Goal: Task Accomplishment & Management: Use online tool/utility

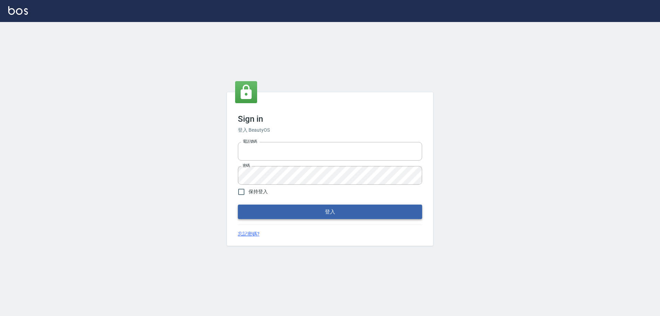
type input "0426657991"
click at [302, 216] on button "登入" at bounding box center [330, 212] width 184 height 14
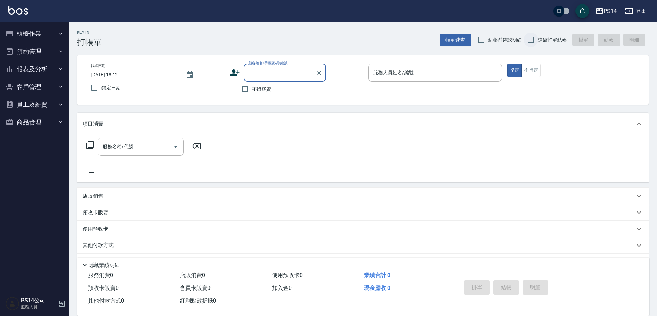
click at [532, 41] on input "連續打單結帳" at bounding box center [530, 40] width 14 height 14
checkbox input "true"
click at [92, 88] on input "鎖定日期" at bounding box center [94, 87] width 14 height 14
checkbox input "true"
click at [243, 87] on input "不留客資" at bounding box center [245, 89] width 14 height 14
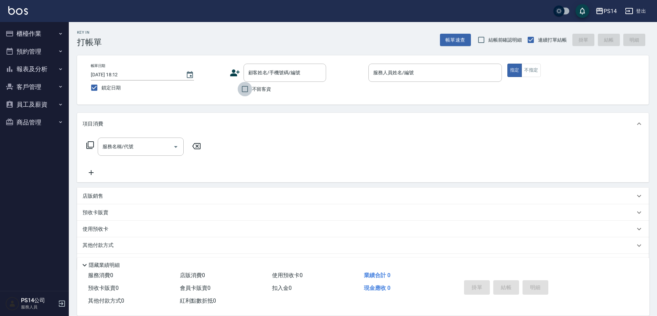
checkbox input "true"
click at [101, 91] on input "鎖定日期" at bounding box center [94, 87] width 14 height 14
checkbox input "false"
click at [396, 73] on input "服務人員姓名/編號" at bounding box center [434, 73] width 127 height 12
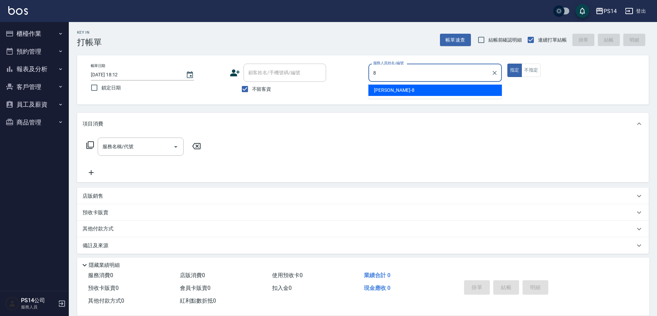
type input "[PERSON_NAME]-8"
type button "true"
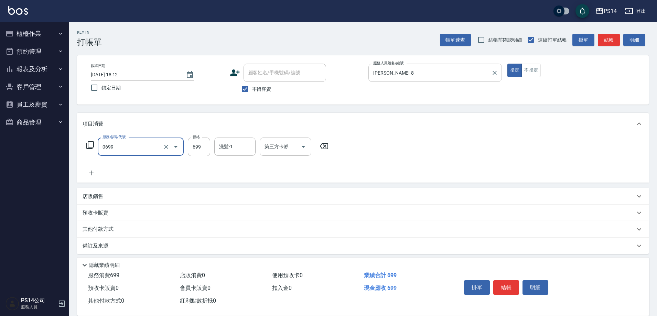
type input "精油SPA(0699)"
type input "李祥君 -37"
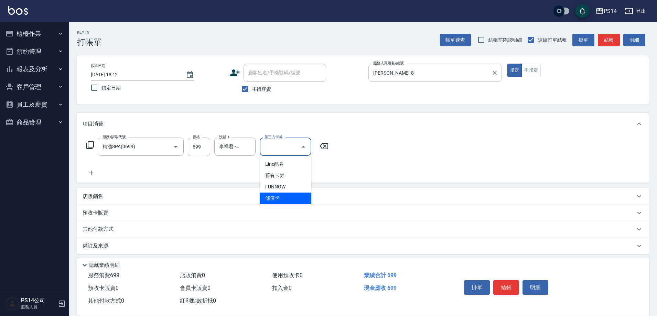
type input "儲值卡"
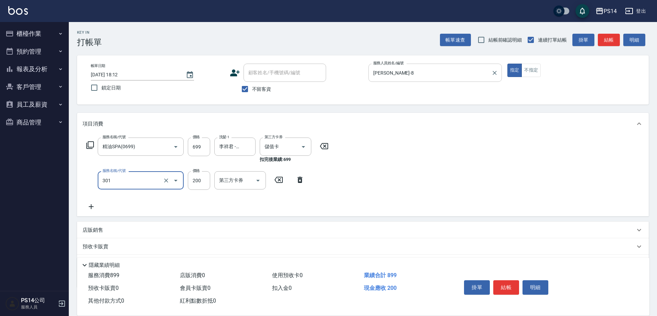
type input "剪髮(301)"
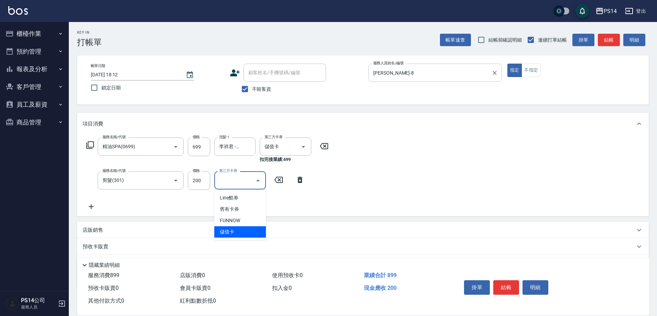
type input "儲值卡"
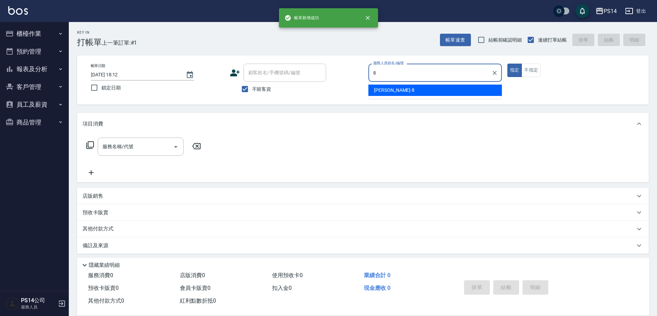
type input "[PERSON_NAME]-8"
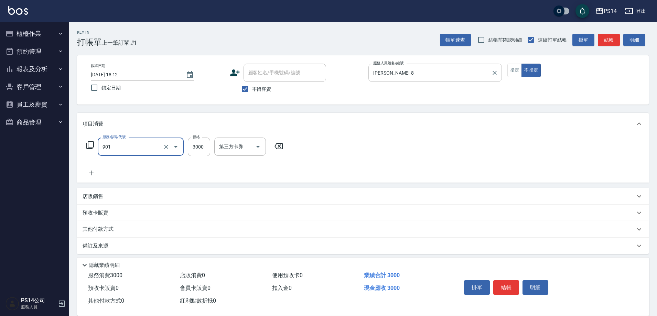
type input "儲值3000(901)"
type input "2000"
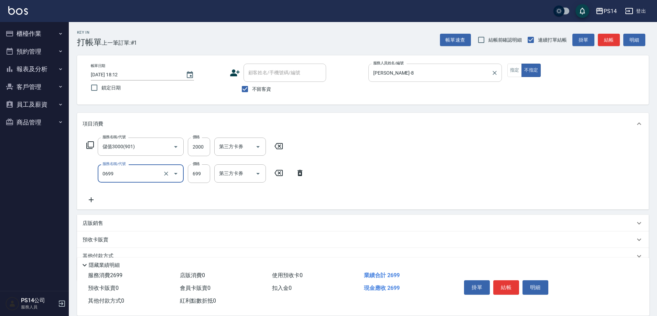
type input "精油SPA(0699)"
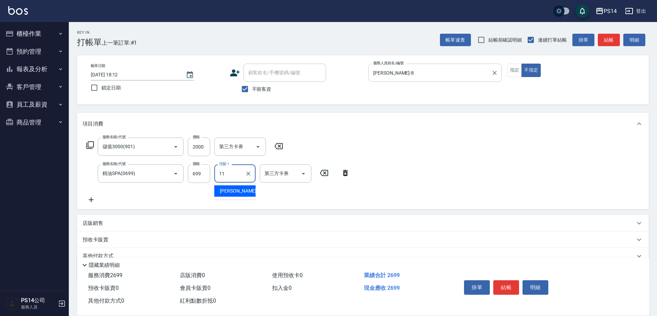
type input "[PERSON_NAME]-11"
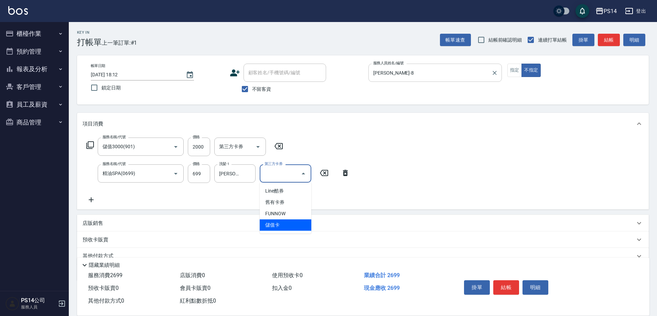
type input "儲值卡"
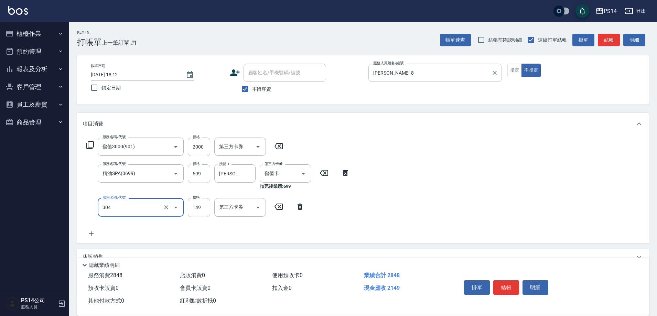
type input "剪髮(304)"
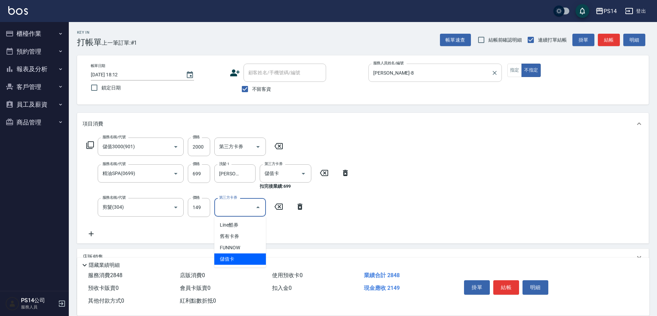
type input "儲值卡"
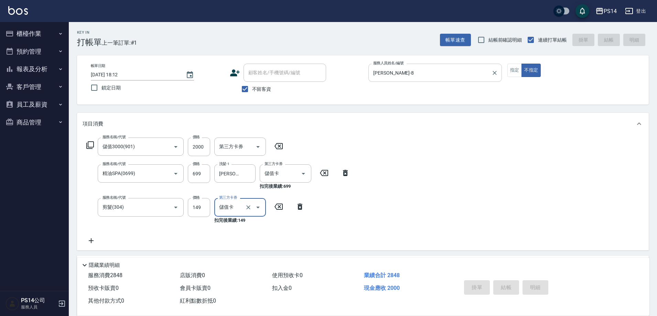
type input "[DATE] 18:13"
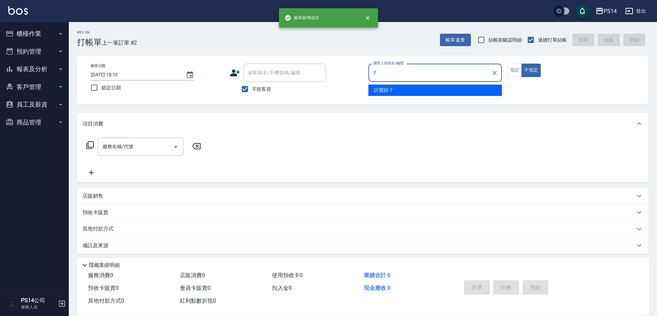
type input "許寶財-7"
type button "false"
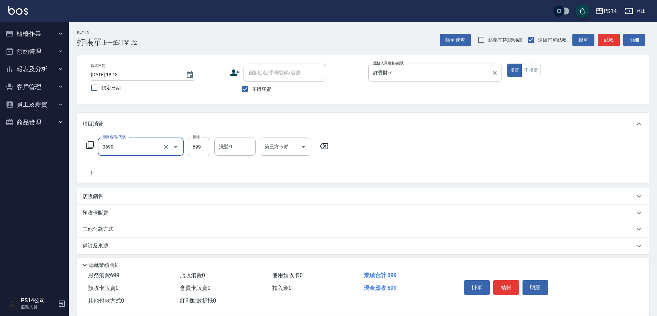
type input "精油SPA(0699)"
type input "李祥君 -37"
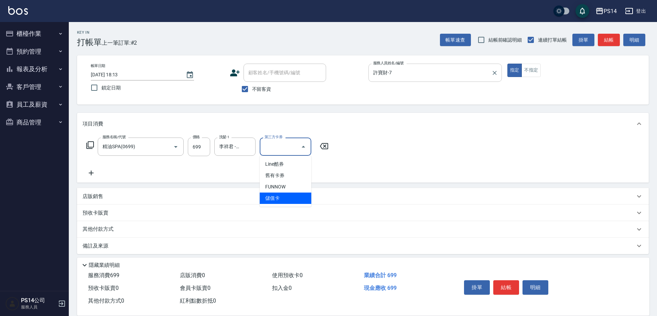
type input "儲值卡"
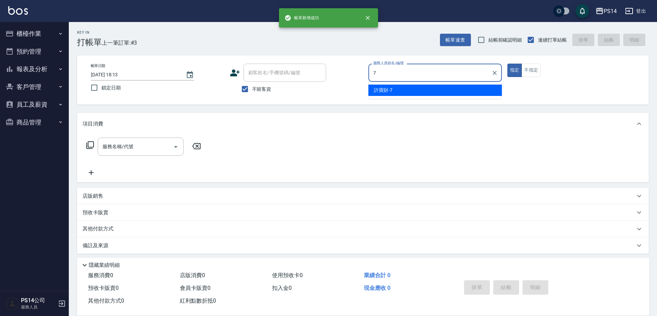
type input "許寶財-7"
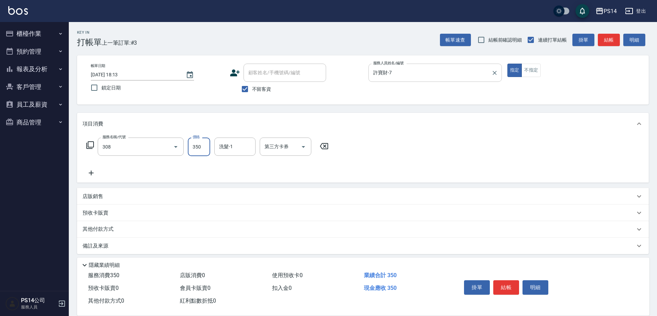
type input "洗+剪(308)"
type input "[PERSON_NAME]-11"
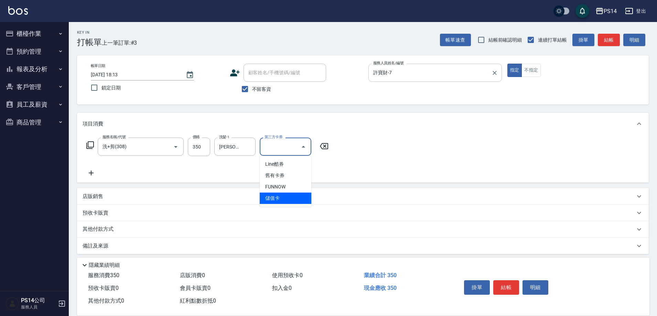
type input "儲值卡"
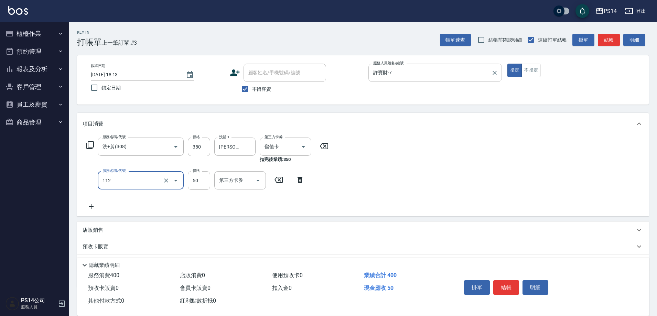
type input "精油50(112)"
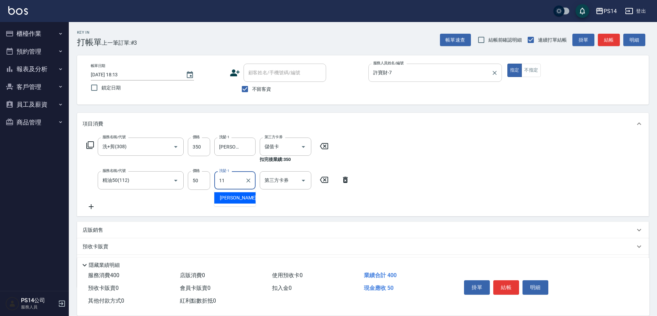
type input "[PERSON_NAME]-11"
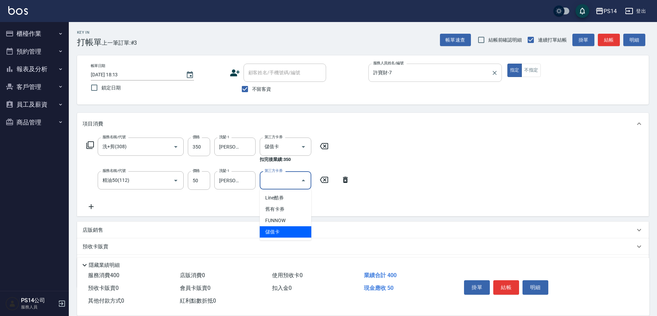
type input "儲值卡"
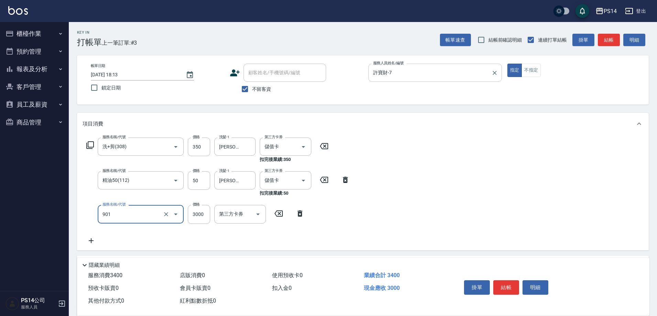
type input "儲值3000(901)"
type input "350"
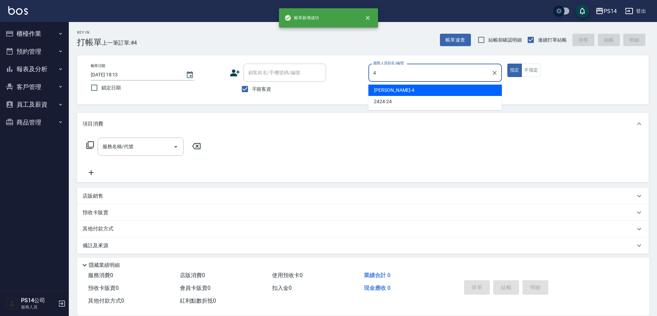
type input "[PERSON_NAME]-4"
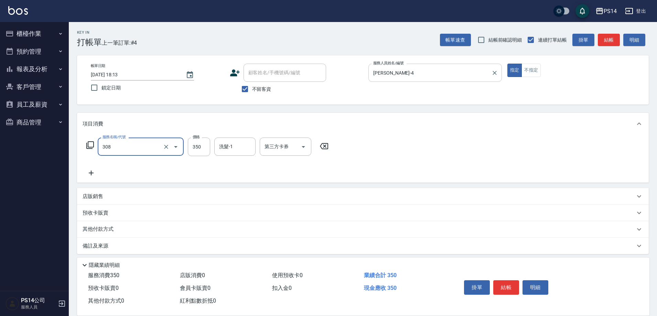
type input "洗+剪(308)"
type input "[PERSON_NAME]-26"
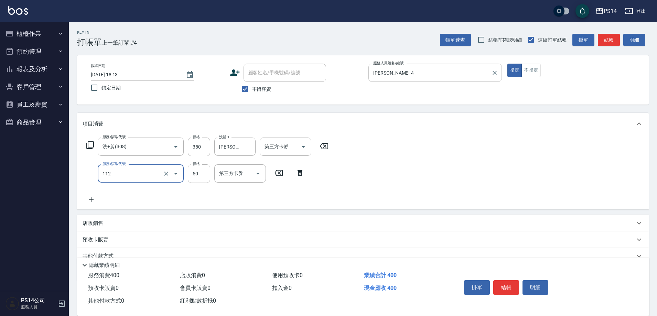
type input "精油50(112)"
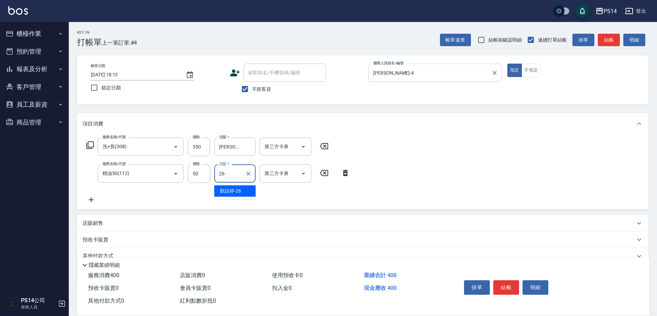
type input "[PERSON_NAME]-26"
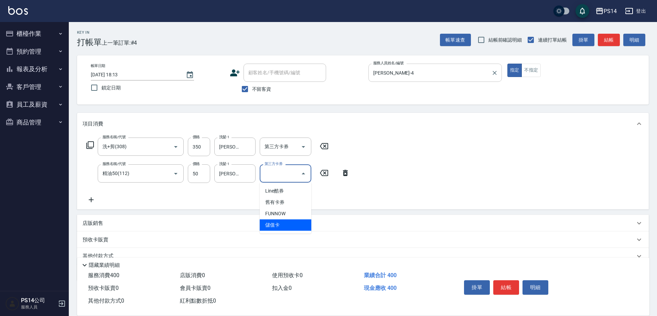
type input "儲值卡"
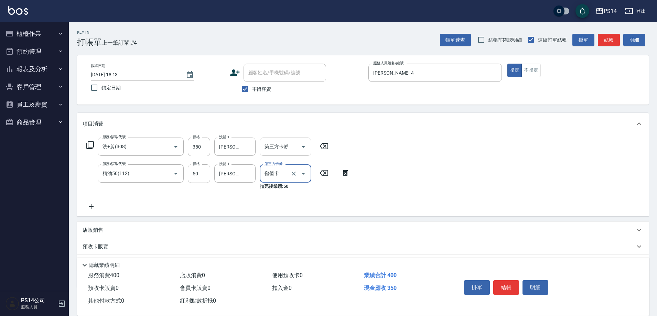
click at [301, 147] on icon "Open" at bounding box center [303, 147] width 8 height 8
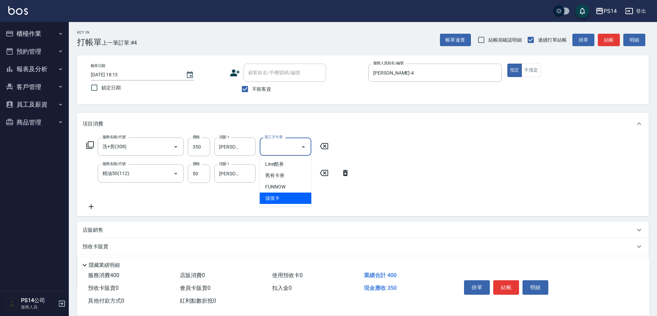
click at [292, 197] on span "儲值卡" at bounding box center [286, 197] width 52 height 11
type input "儲值卡"
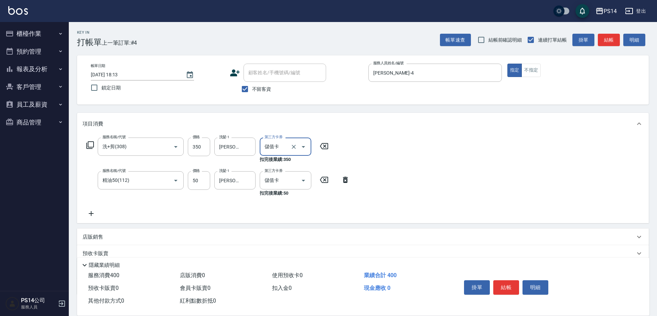
click at [96, 212] on icon at bounding box center [90, 213] width 17 height 8
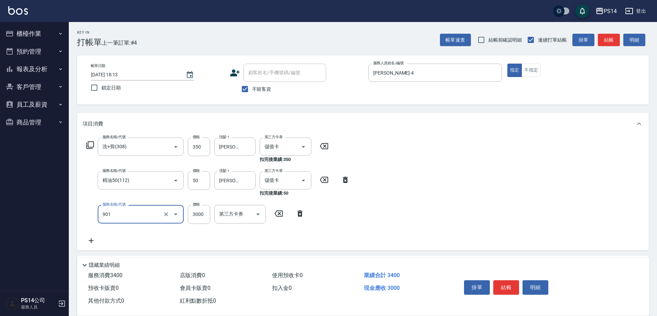
type input "儲值3000(901)"
type input "98"
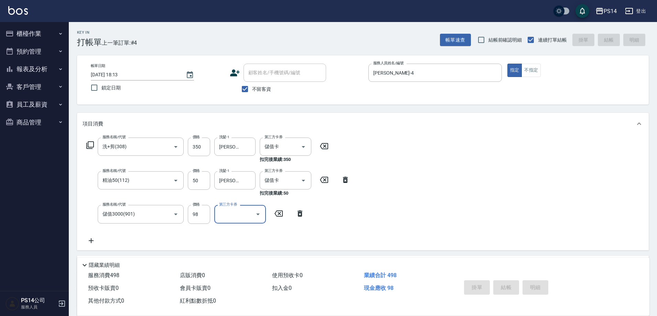
type input "[DATE] 18:14"
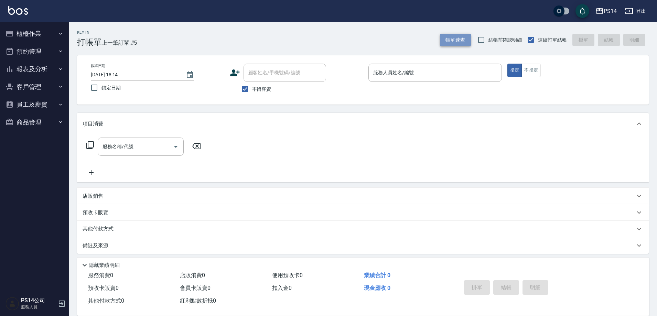
click at [458, 41] on button "帳單速查" at bounding box center [455, 40] width 31 height 13
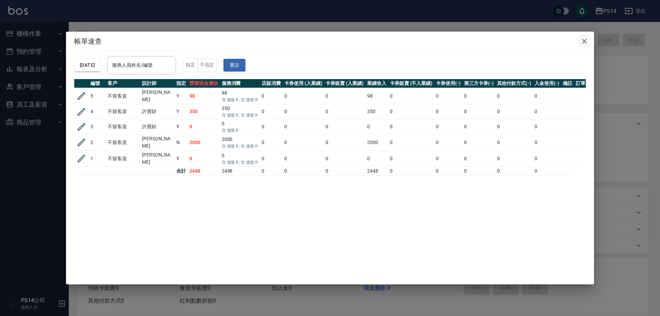
click at [581, 41] on icon "button" at bounding box center [584, 41] width 8 height 8
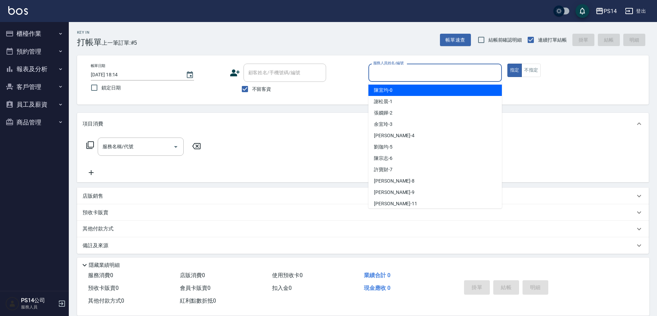
click at [430, 68] on input "服務人員姓名/編號" at bounding box center [434, 73] width 127 height 12
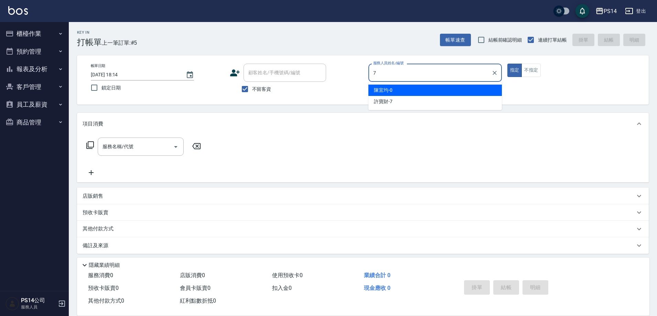
type input "許寶財-7"
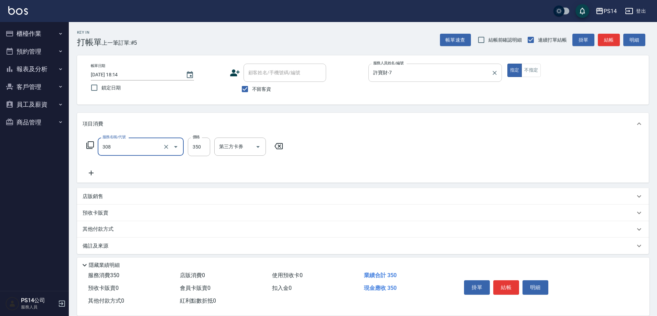
type input "洗+剪(308)"
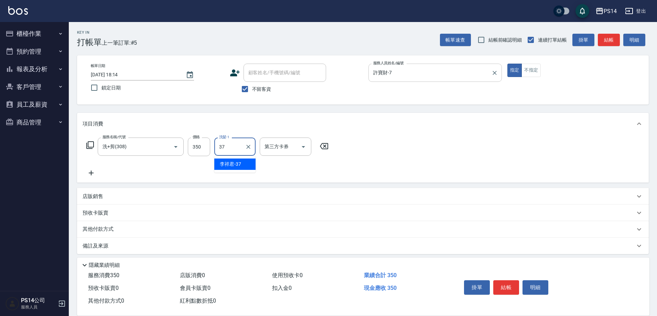
type input "李祥君 -37"
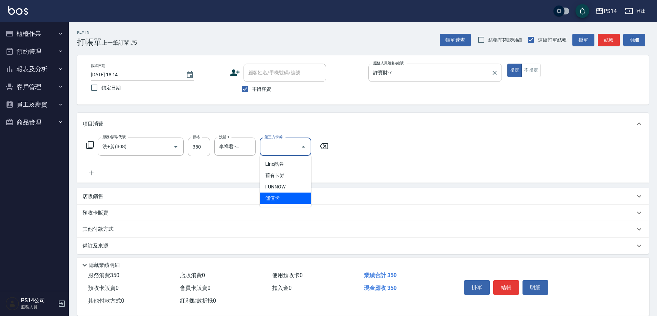
type input "儲值卡"
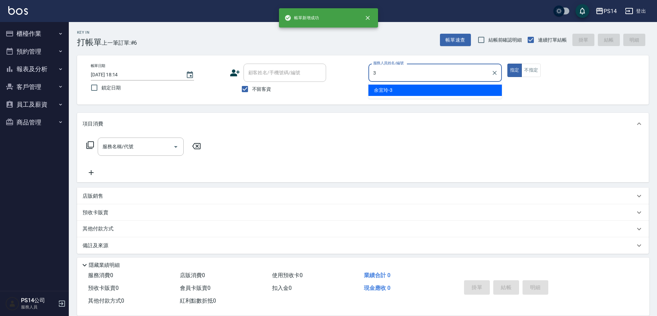
type input "余宜玲-3"
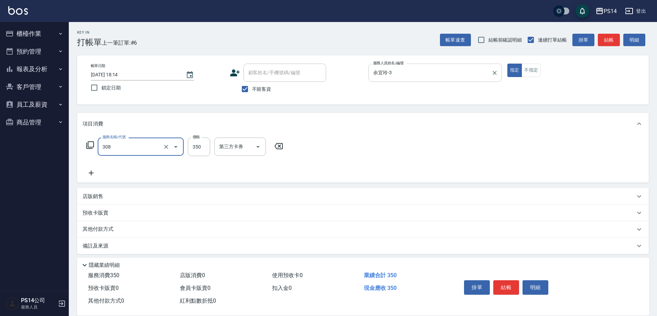
type input "洗+剪(308)"
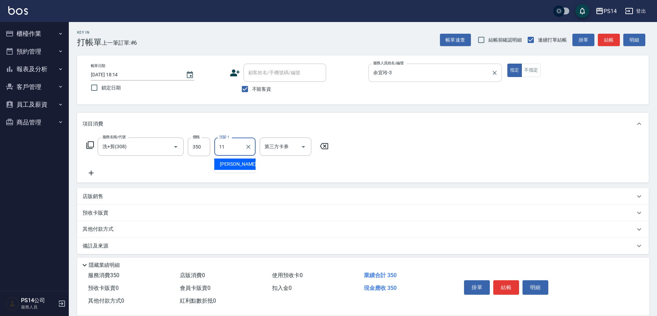
type input "[PERSON_NAME]-11"
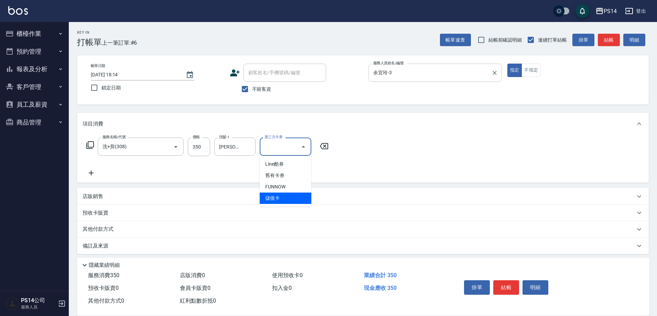
type input "儲值卡"
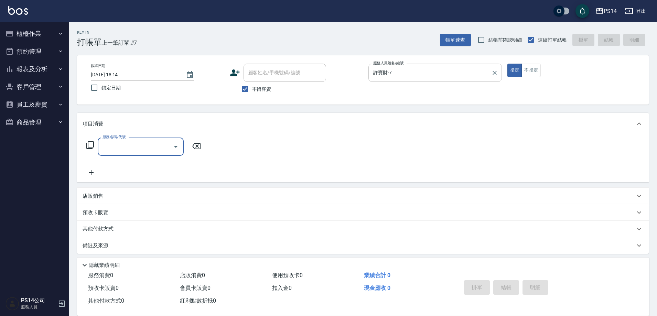
click at [435, 72] on input "許寶財-7" at bounding box center [429, 73] width 117 height 12
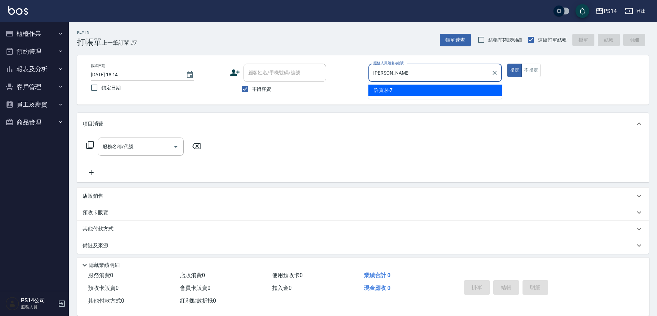
type input "許"
type input "[PERSON_NAME]-8"
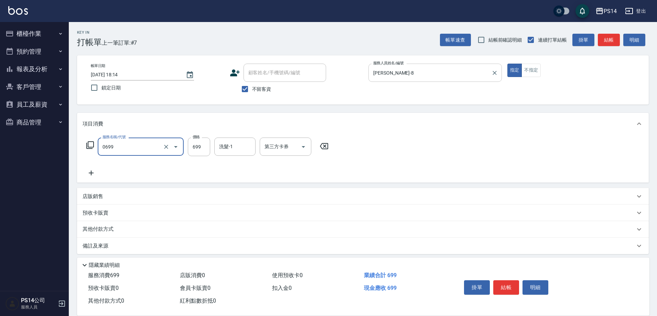
type input "精油SPA(0699)"
type input "李祥君 -37"
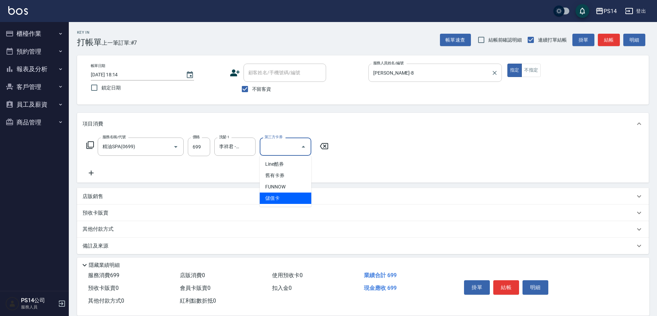
type input "儲值卡"
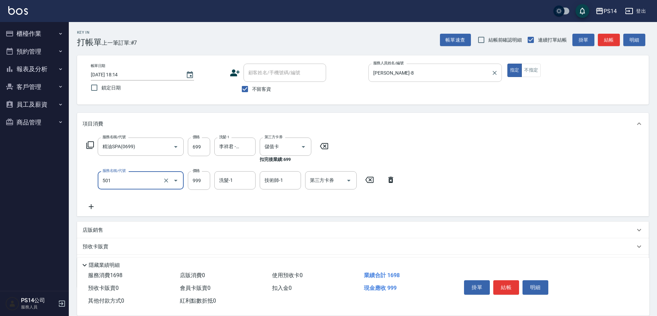
type input "染髮(501)"
type input "1400"
type input "李祥君 -37"
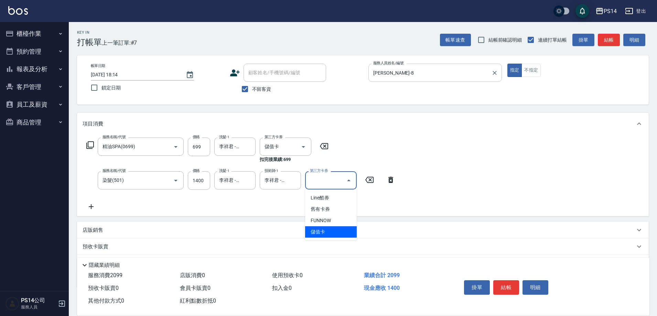
type input "儲值卡"
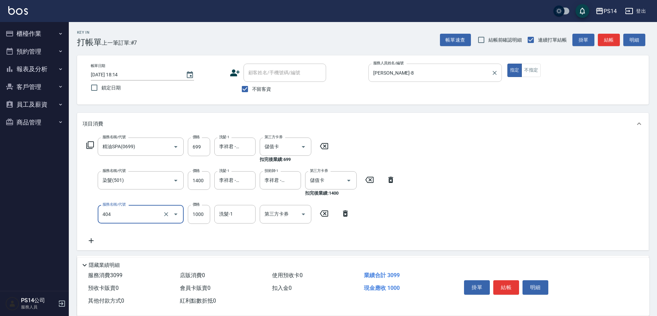
type input "1000護(404)"
type input "李祥君 -37"
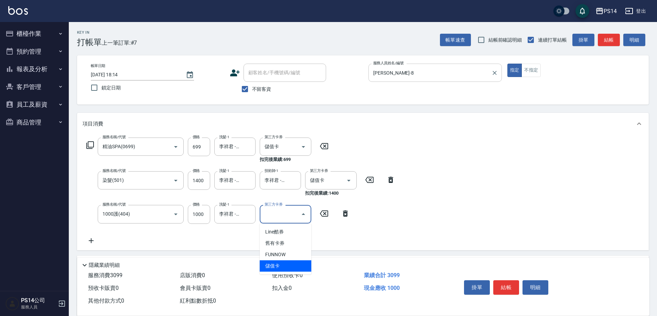
type input "儲值卡"
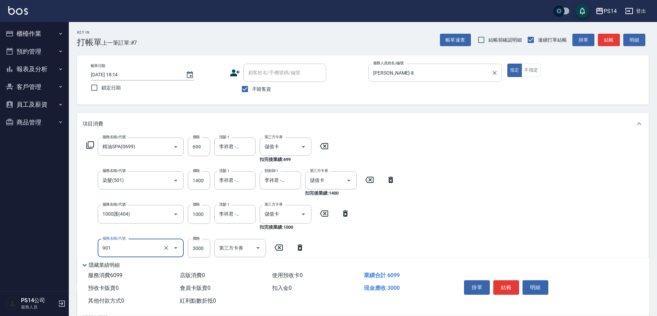
type input "儲值3000(901)"
type input "5000"
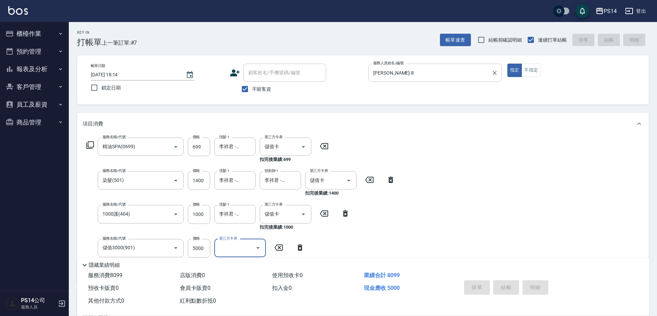
type input "[DATE] 18:15"
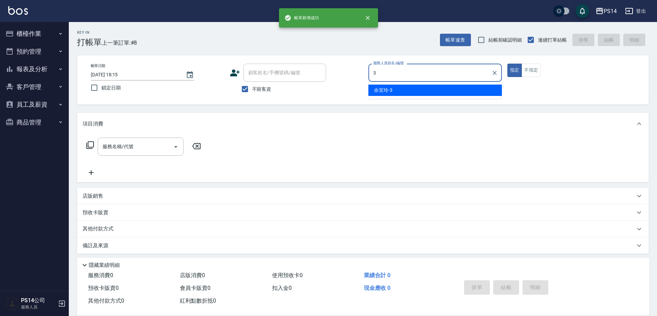
type input "余宜玲-3"
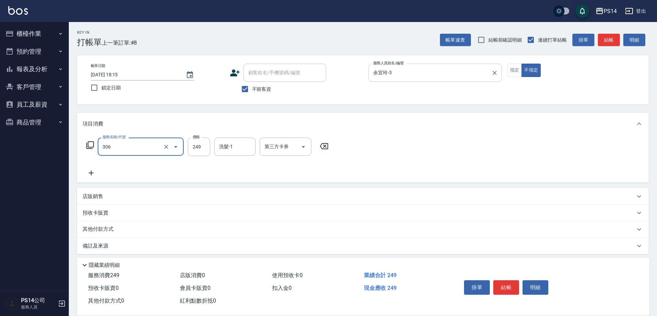
type input "剪髮(306)"
type input "[PERSON_NAME]-11"
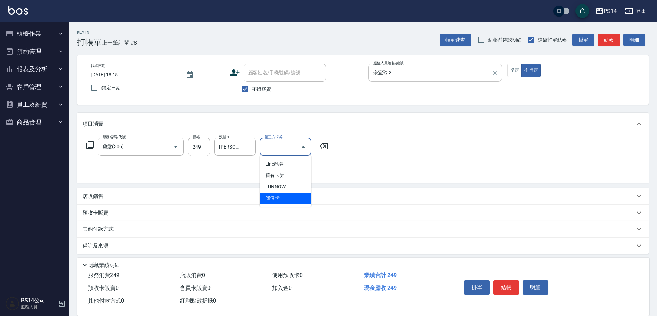
type input "儲值卡"
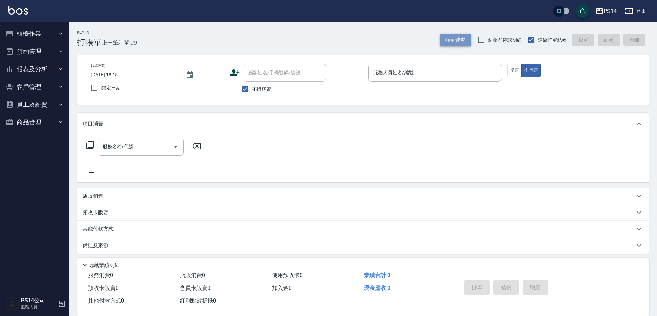
click at [462, 41] on button "帳單速查" at bounding box center [455, 40] width 31 height 13
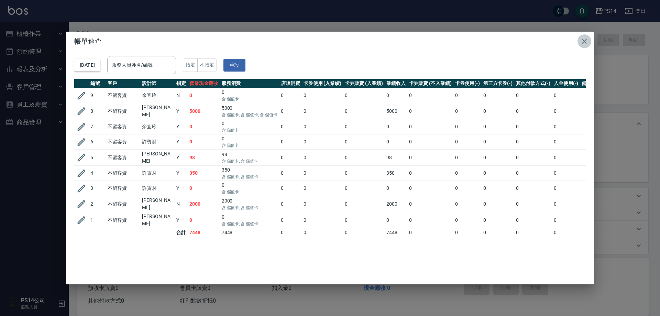
click at [584, 43] on icon "button" at bounding box center [584, 41] width 8 height 8
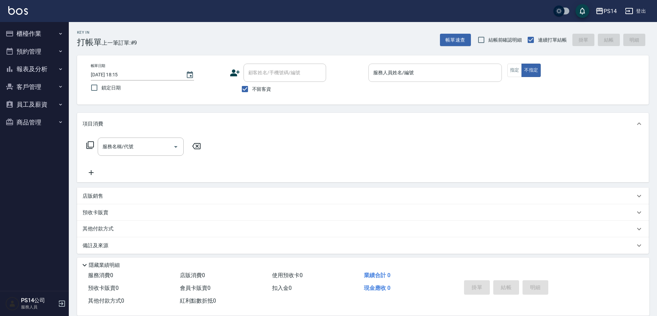
click at [447, 68] on input "服務人員姓名/編號" at bounding box center [434, 73] width 127 height 12
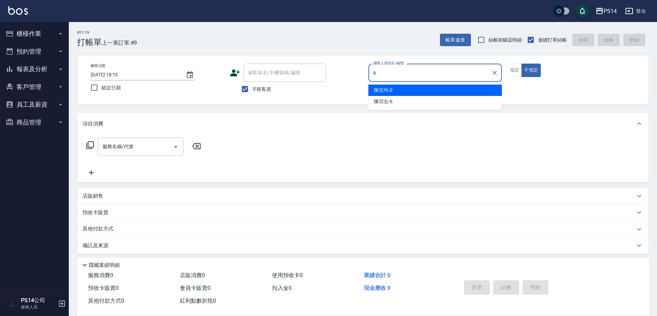
type input "陳宗志-6"
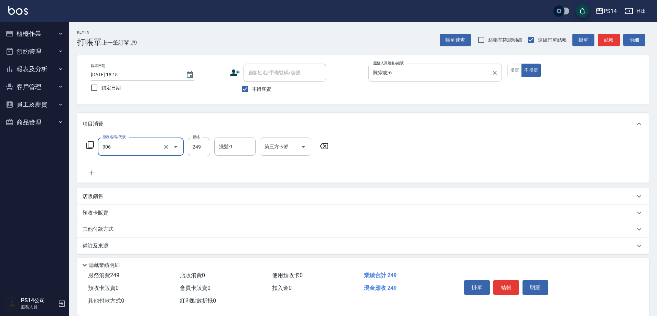
type input "剪髮(306)"
type input "陳宗志-6"
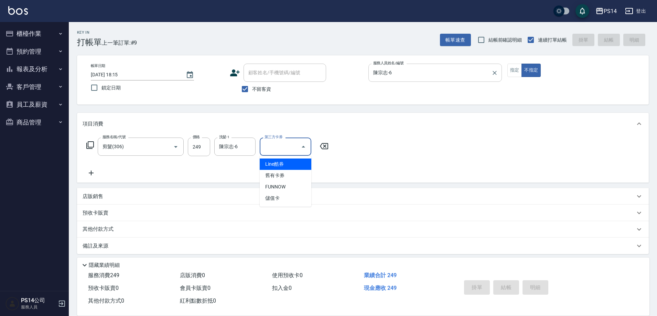
type input "[DATE] 18:17"
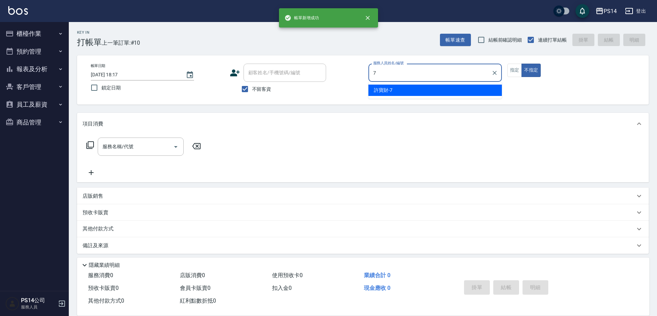
type input "許寶財-7"
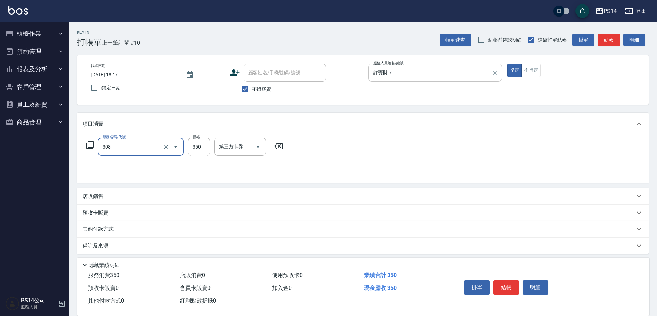
type input "洗+剪(308)"
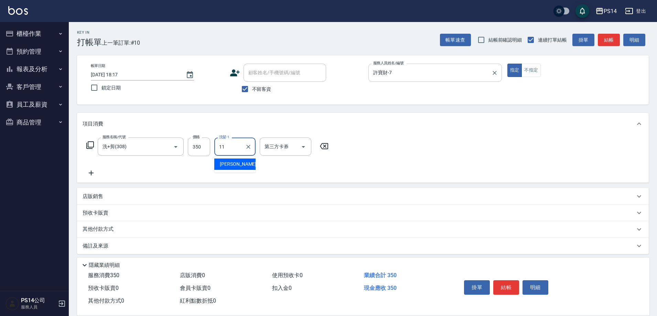
type input "[PERSON_NAME]-11"
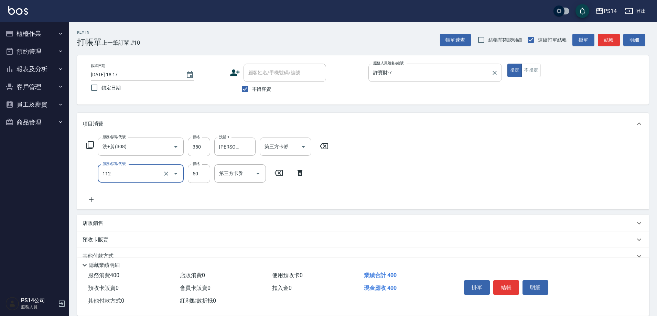
type input "精油50(112)"
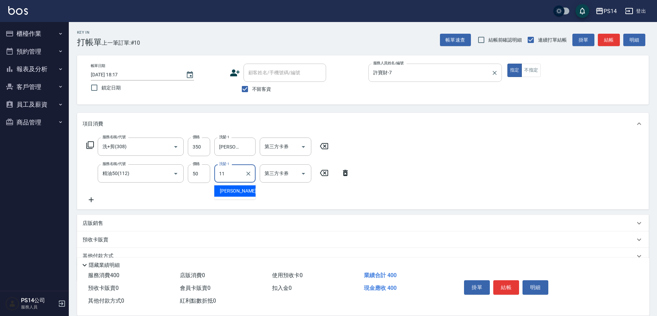
type input "[PERSON_NAME]-11"
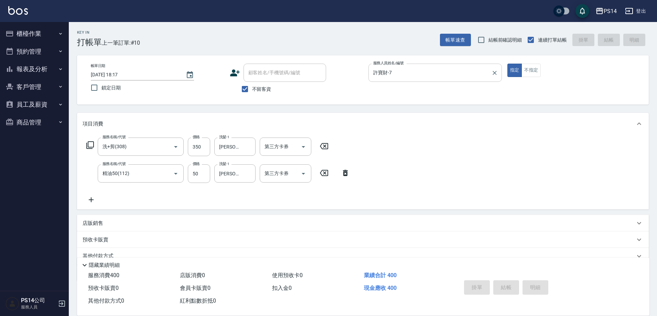
type input "[DATE] 18:18"
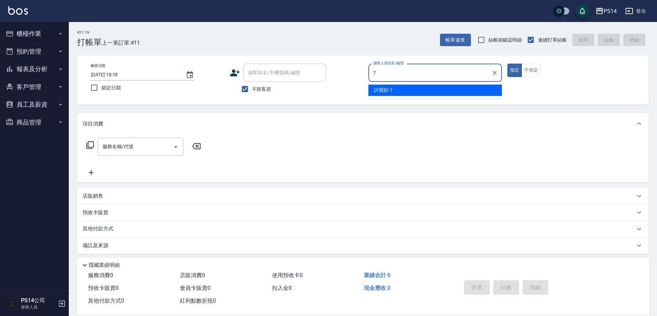
click at [447, 68] on input "7" at bounding box center [429, 73] width 117 height 12
type input "77"
click at [507, 64] on button "指定" at bounding box center [514, 70] width 15 height 13
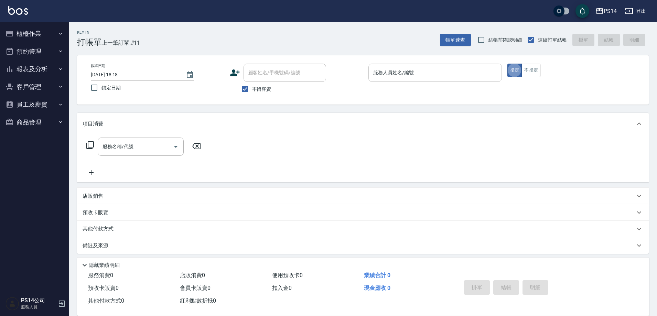
click at [447, 67] on input "服務人員姓名/編號" at bounding box center [434, 73] width 127 height 12
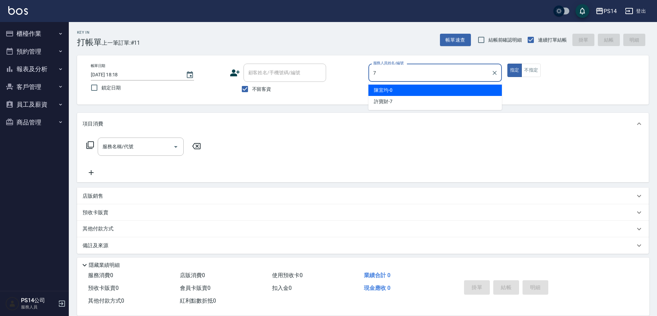
type input "許寶財-7"
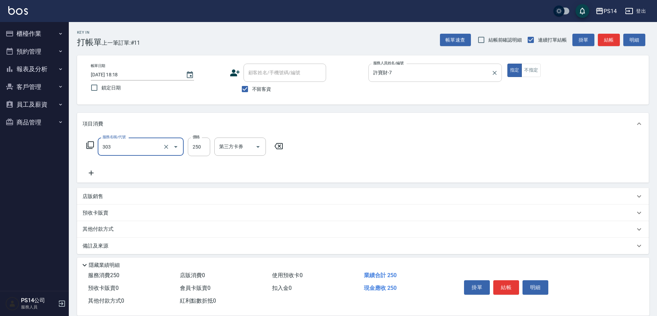
type input "剪髮(303)"
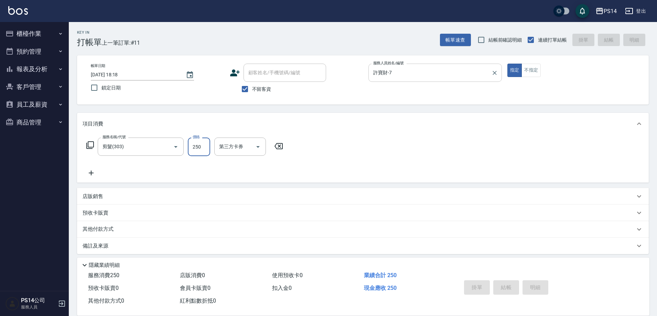
type input "[DATE] 18:19"
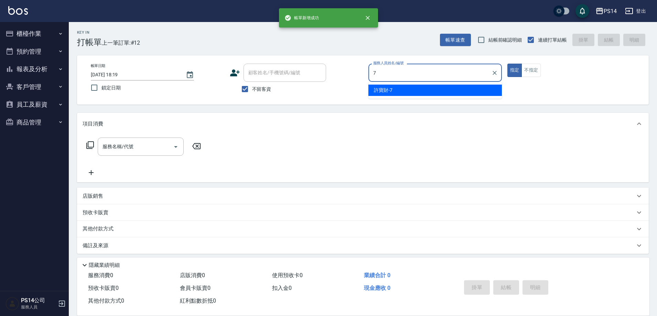
type input "許寶財-7"
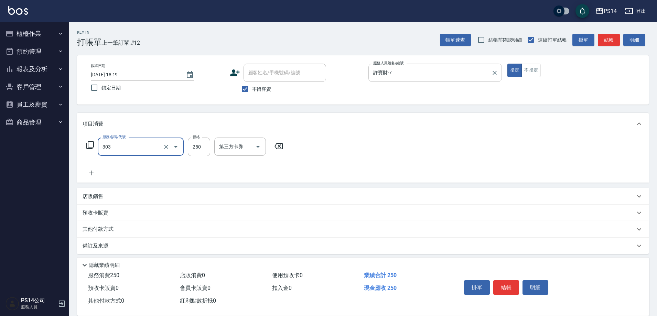
type input "剪髮(303)"
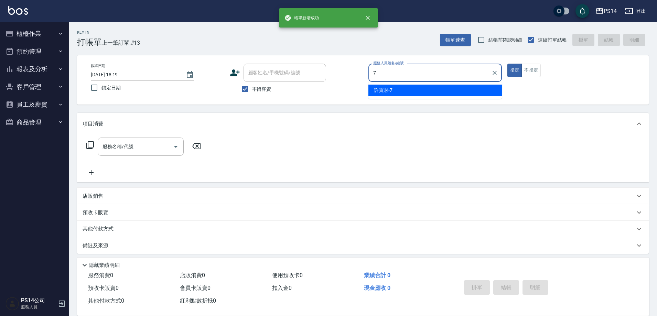
type input "許寶財-7"
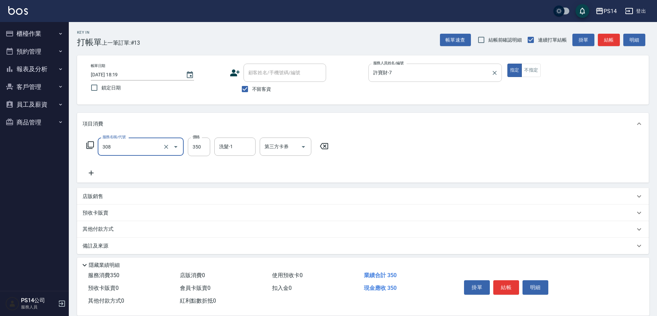
type input "洗+剪(308)"
type input "[PERSON_NAME]-11"
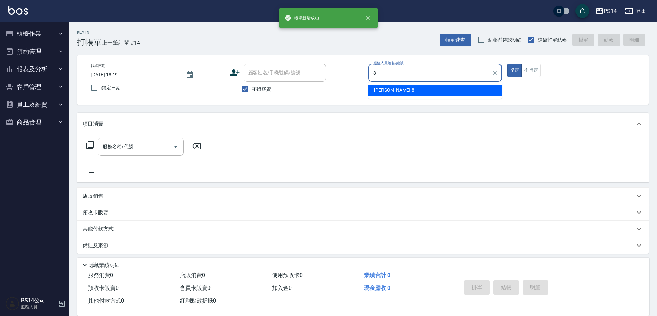
type input "[PERSON_NAME]-8"
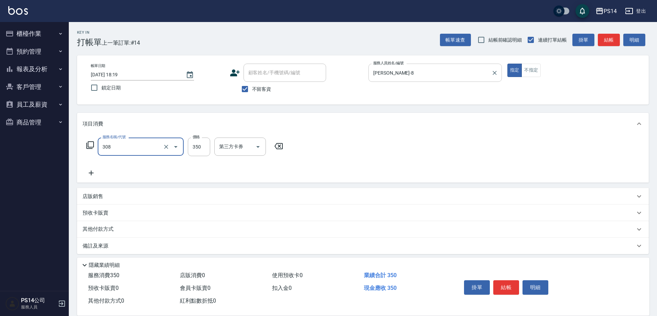
type input "洗+剪(308)"
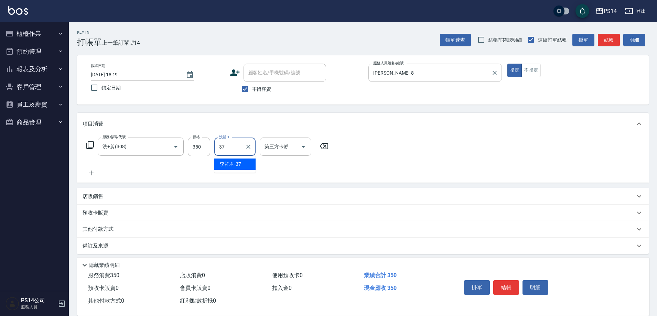
type input "李祥君 -37"
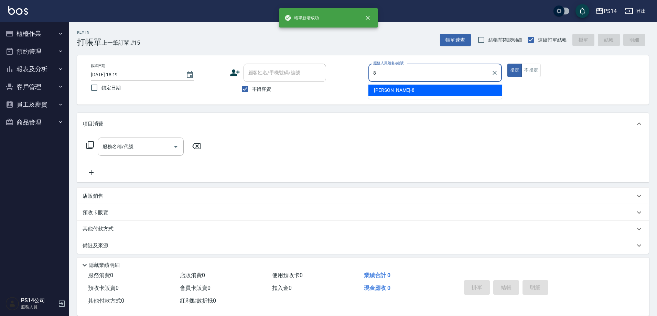
type input "[PERSON_NAME]-8"
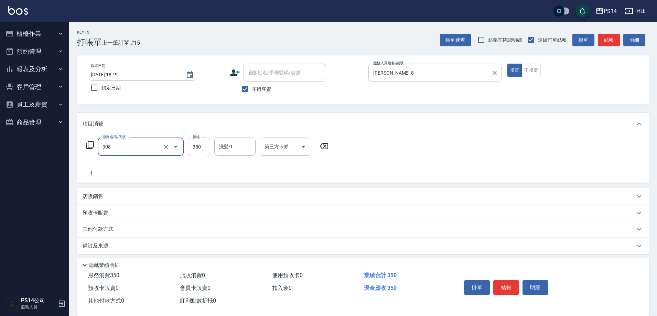
type input "洗+剪(308)"
type input "[PERSON_NAME]-11"
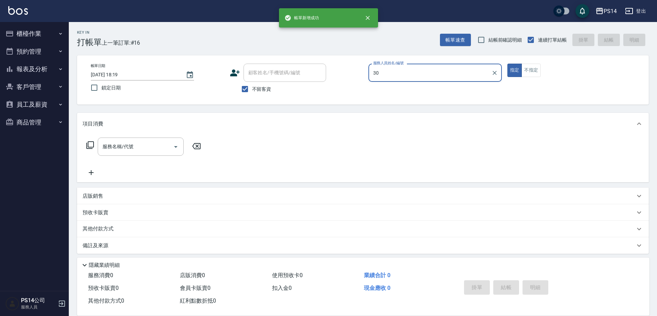
type input "3"
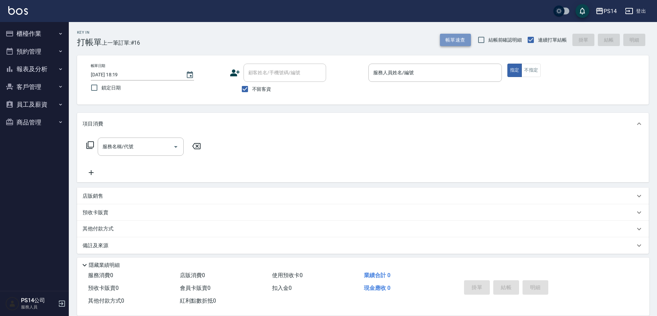
click at [452, 37] on button "帳單速查" at bounding box center [455, 40] width 31 height 13
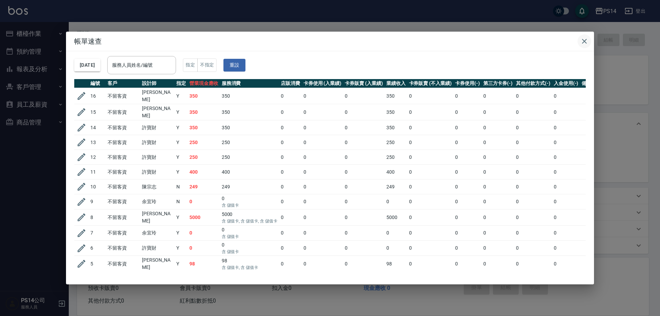
click at [583, 41] on icon "button" at bounding box center [584, 41] width 8 height 8
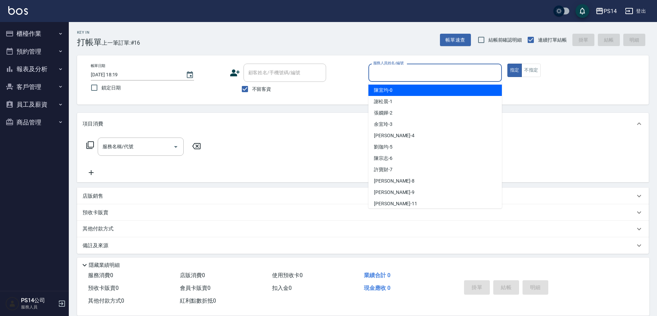
click at [410, 71] on input "服務人員姓名/編號" at bounding box center [434, 73] width 127 height 12
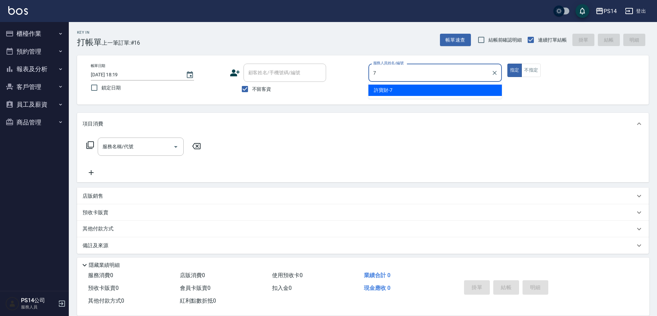
type input "許寶財-7"
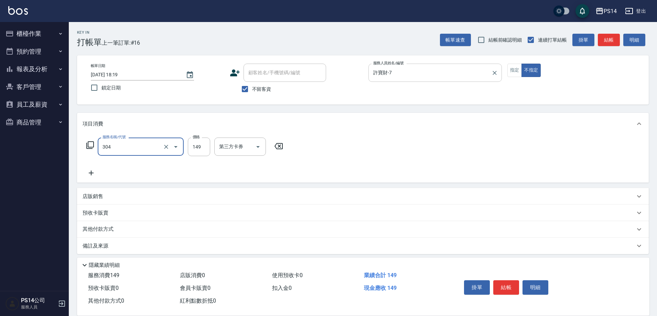
type input "剪髮(304)"
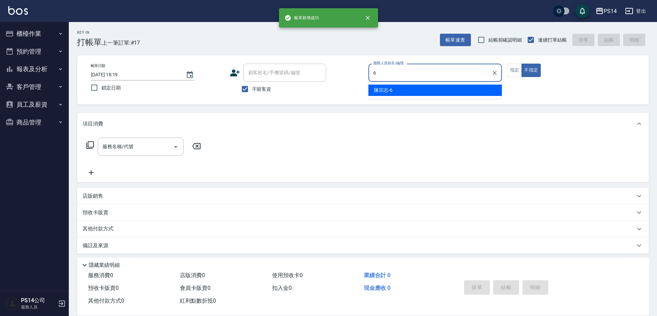
type input "陳宗志-6"
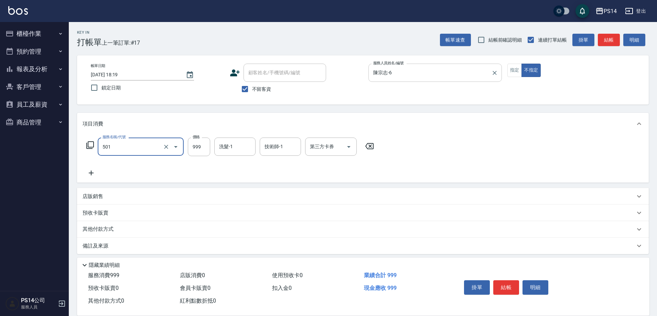
type input "染髮(501)"
type input "1000"
type input "李祥君 -37"
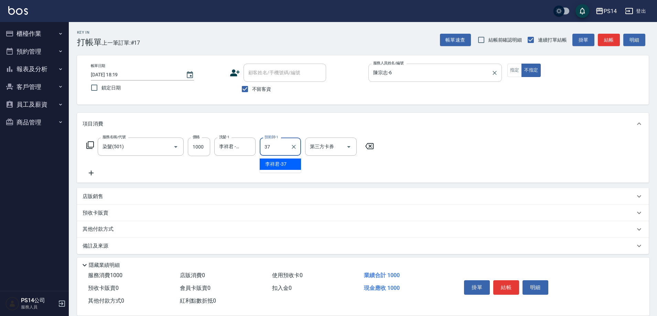
type input "李祥君 -37"
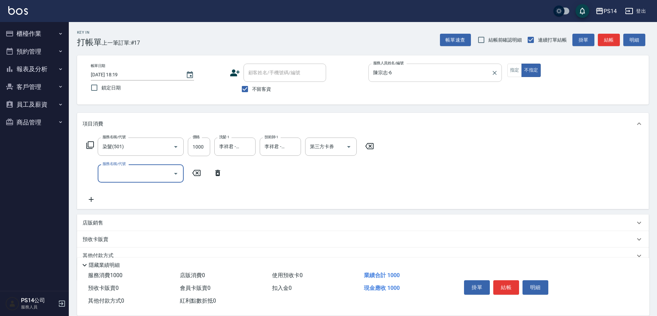
type input "3"
type input "300護(401)"
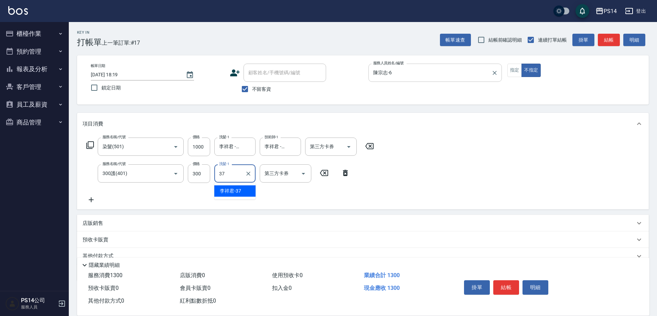
type input "李祥君 -37"
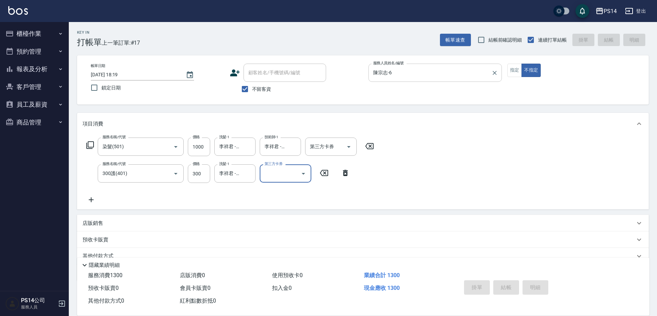
type input "[DATE] 18:20"
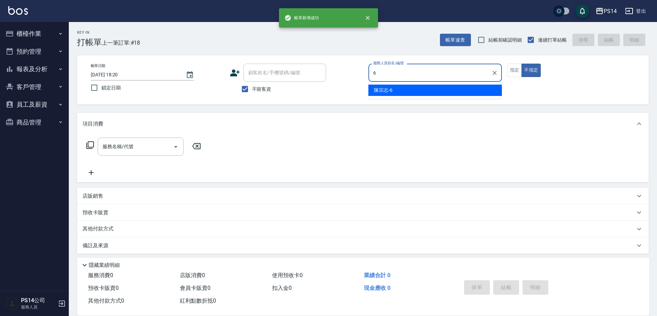
type input "陳宗志-6"
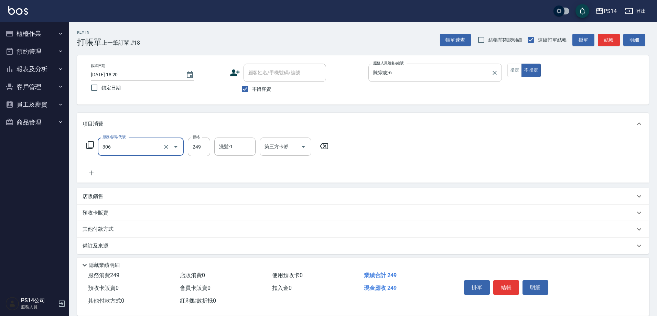
type input "剪髮(306)"
type input "李祥君 -37"
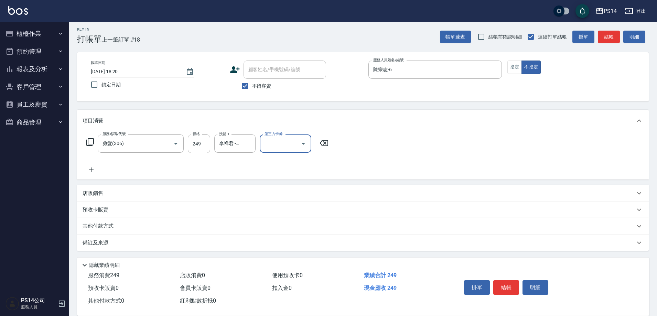
scroll to position [4, 0]
click at [85, 189] on p "店販銷售" at bounding box center [92, 192] width 21 height 7
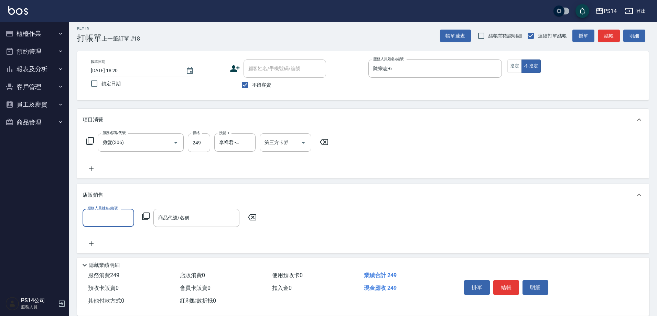
scroll to position [0, 0]
type input "陳宗志-6"
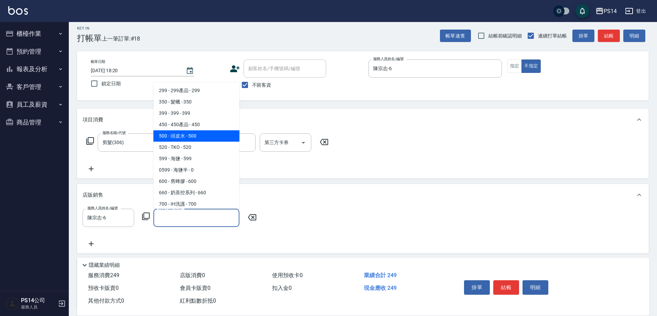
type input "頭皮水"
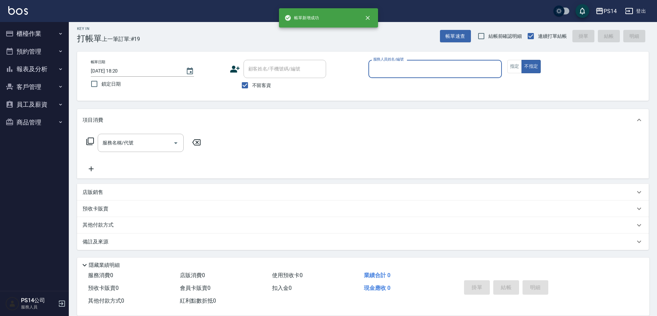
scroll to position [4, 0]
type input "[PERSON_NAME]-8"
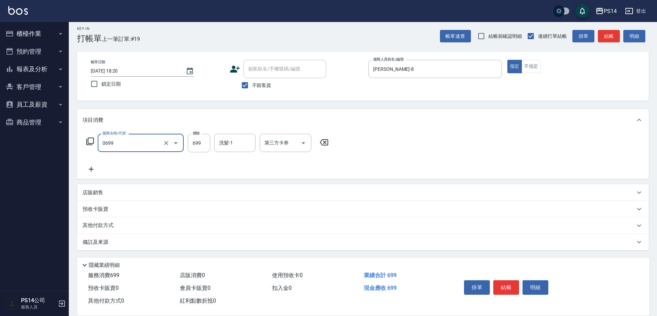
type input "精油SPA(0699)"
type input "[PERSON_NAME]-11"
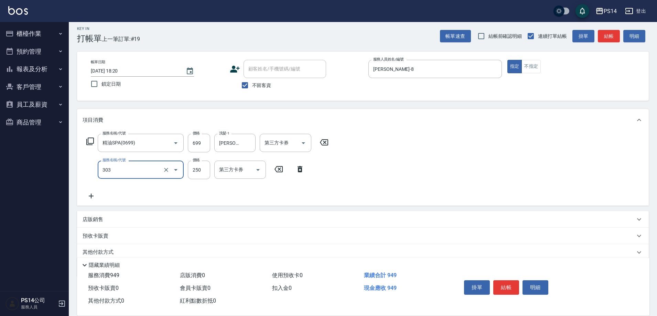
type input "剪髮(303)"
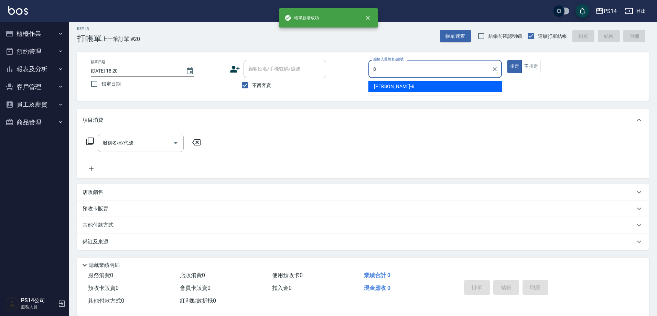
type input "[PERSON_NAME]-8"
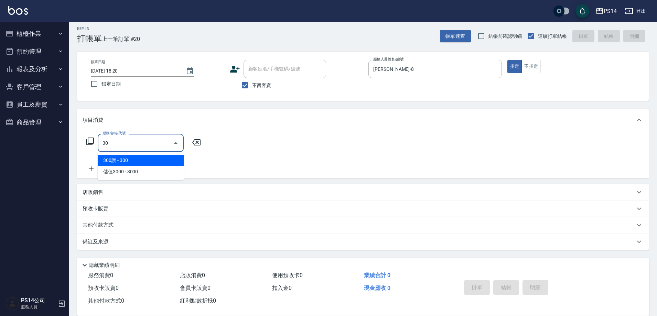
type input "3"
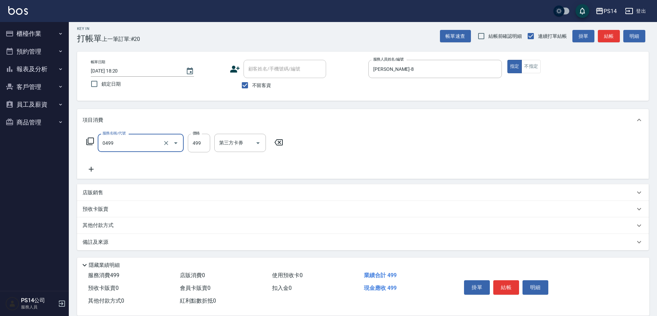
type input "[PERSON_NAME]499(0499)"
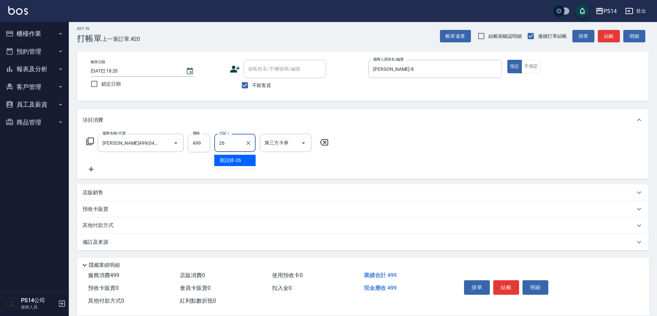
type input "[PERSON_NAME]-26"
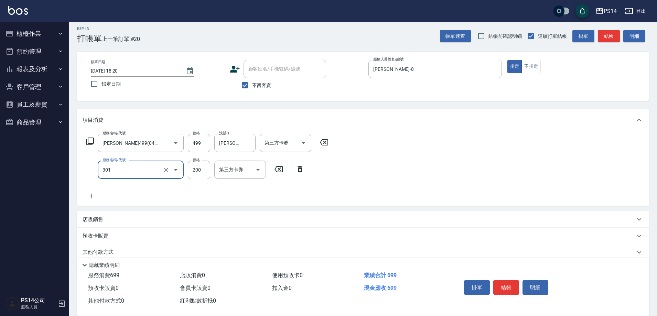
type input "剪髮(301)"
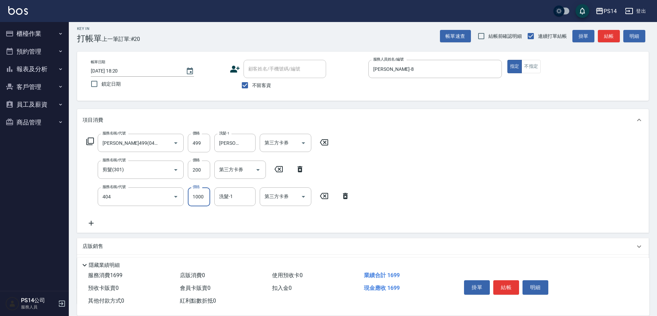
type input "1000護(404)"
type input "[PERSON_NAME]-26"
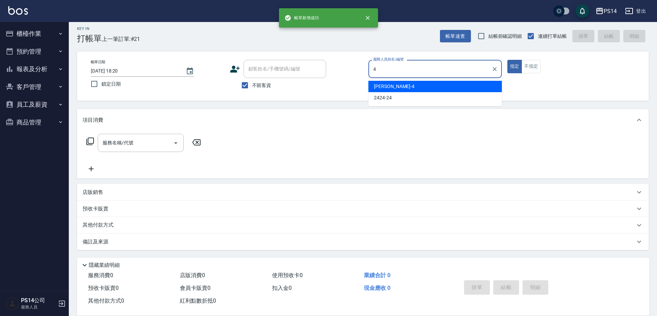
type input "[PERSON_NAME]-4"
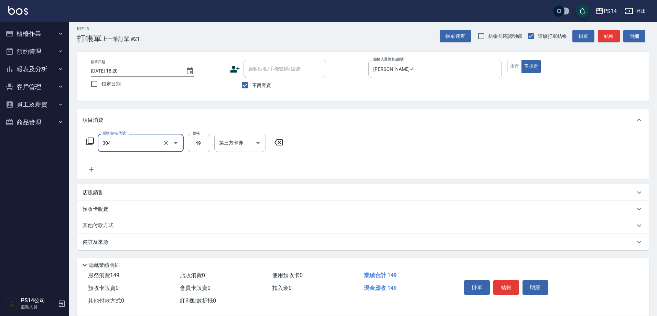
type input "剪髮(304)"
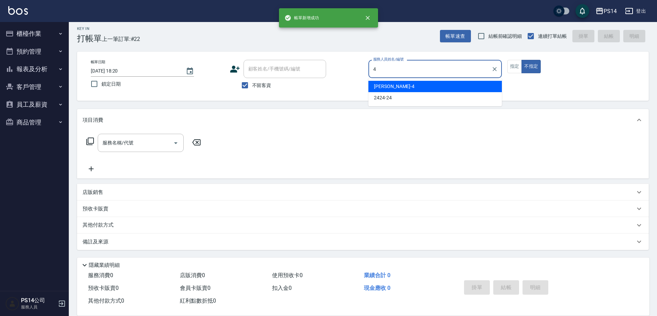
type input "[PERSON_NAME]-4"
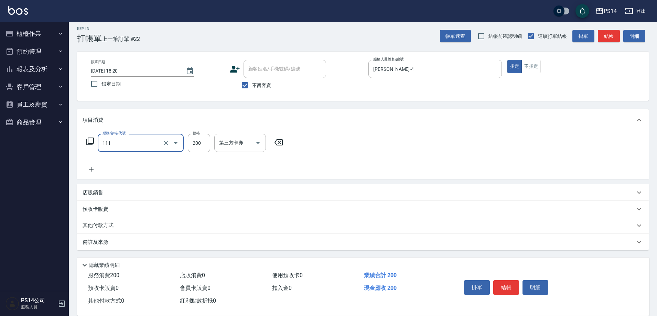
type input "200(111)"
type input "[PERSON_NAME]-4"
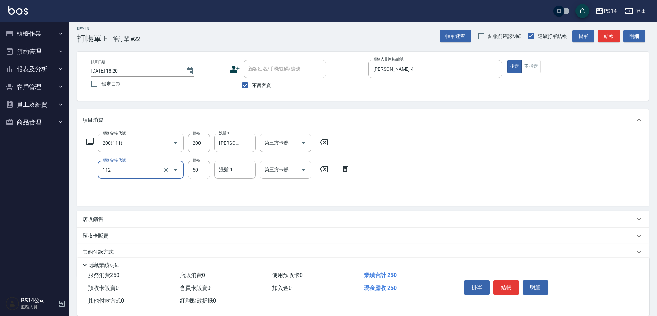
type input "精油50(112)"
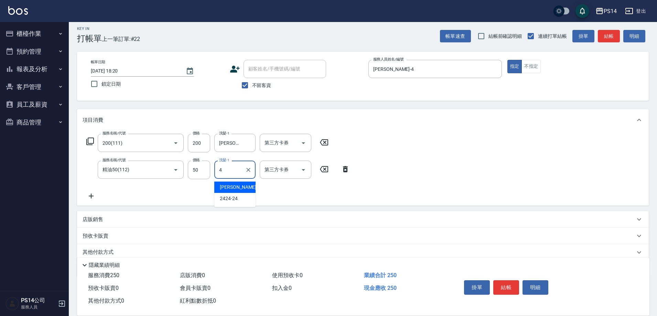
type input "[PERSON_NAME]-4"
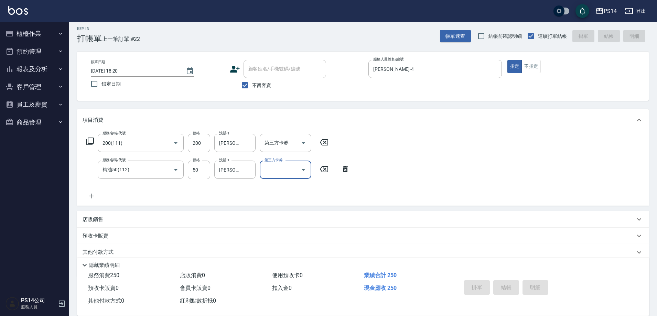
type input "[DATE] 18:21"
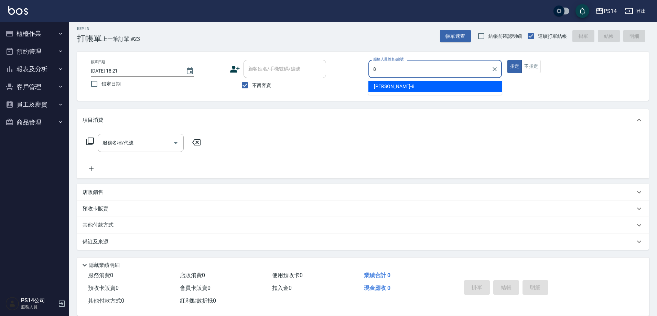
type input "[PERSON_NAME]-8"
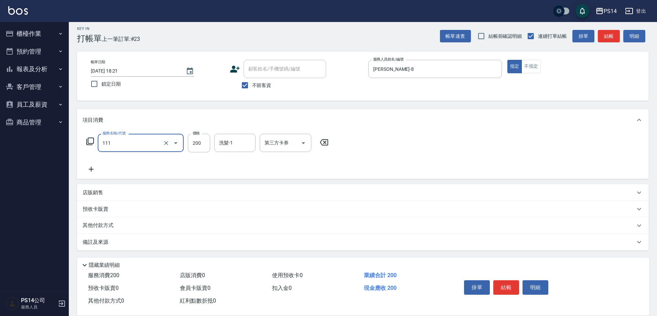
type input "200(111)"
type input "[PERSON_NAME]-26"
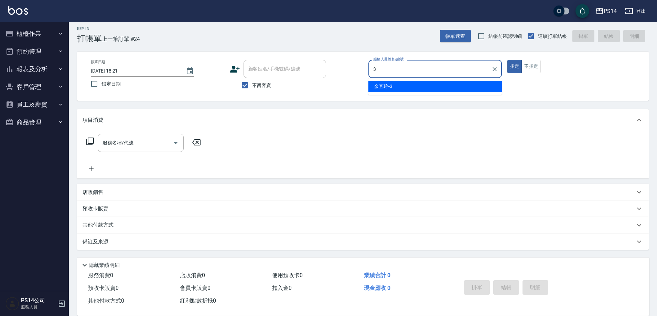
type input "余宜玲-3"
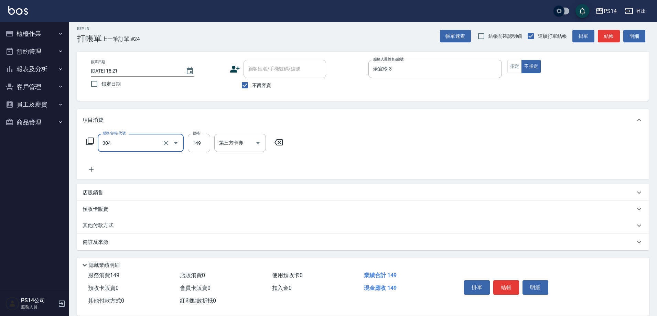
type input "剪髮(304)"
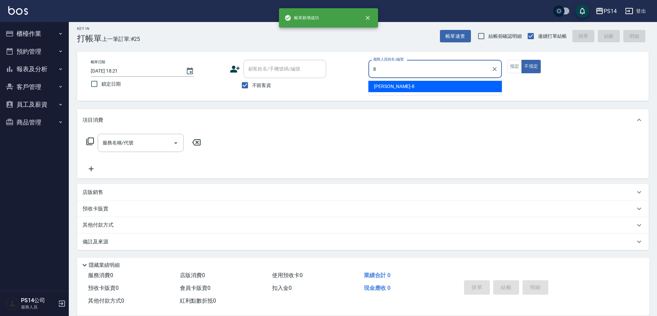
type input "[PERSON_NAME]-8"
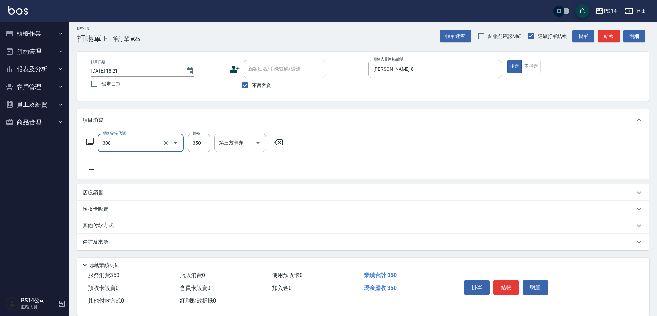
type input "洗+剪(308)"
type input "[PERSON_NAME]-11"
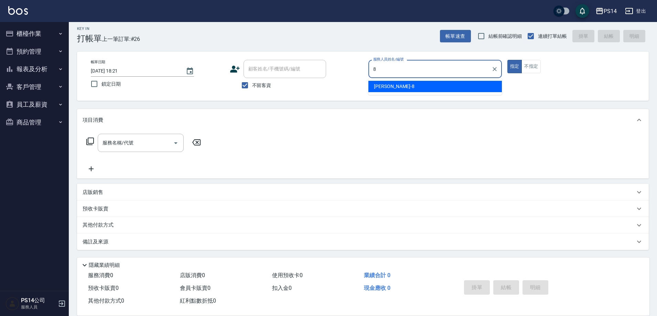
type input "[PERSON_NAME]-8"
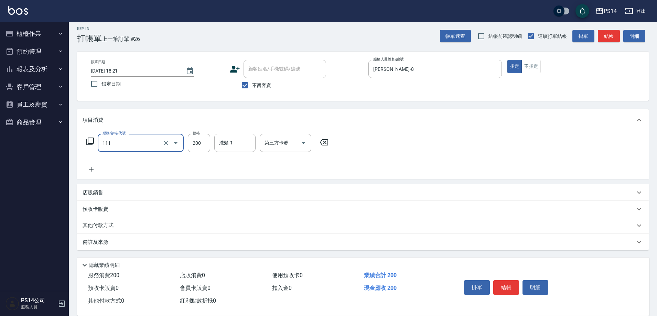
type input "200(111)"
type input "300"
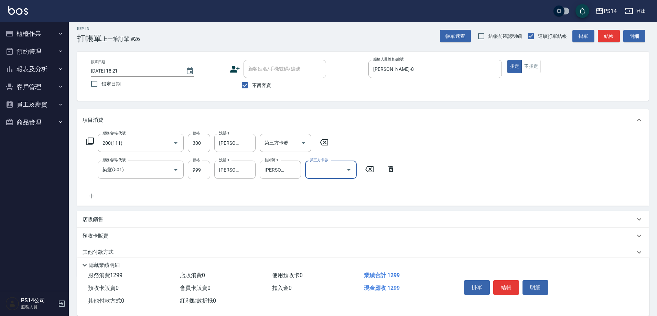
click at [204, 166] on input "999" at bounding box center [199, 170] width 22 height 19
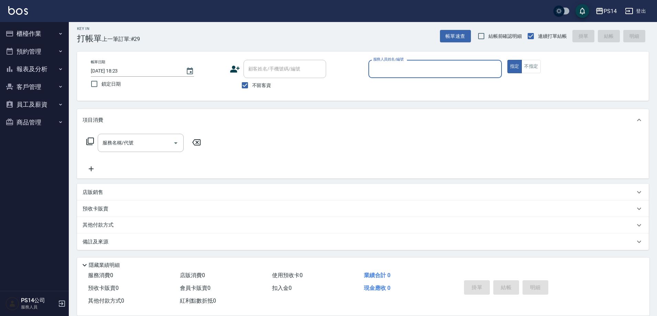
click at [32, 71] on button "報表及分析" at bounding box center [34, 69] width 63 height 18
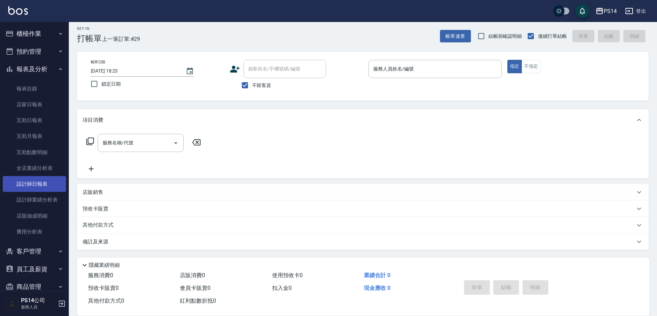
click at [39, 184] on link "設計師日報表" at bounding box center [34, 184] width 63 height 16
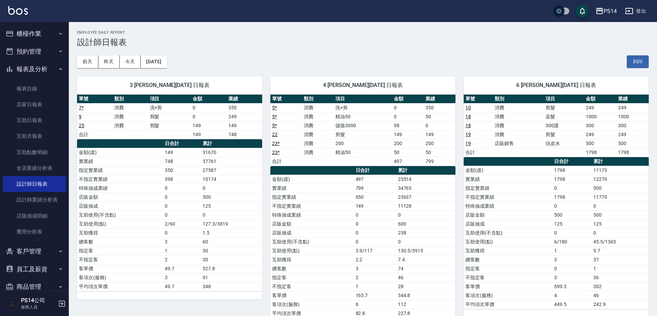
click at [31, 65] on button "報表及分析" at bounding box center [34, 69] width 63 height 18
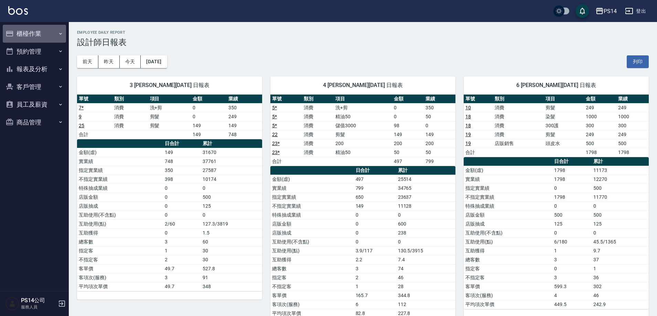
click at [24, 31] on button "櫃檯作業" at bounding box center [34, 34] width 63 height 18
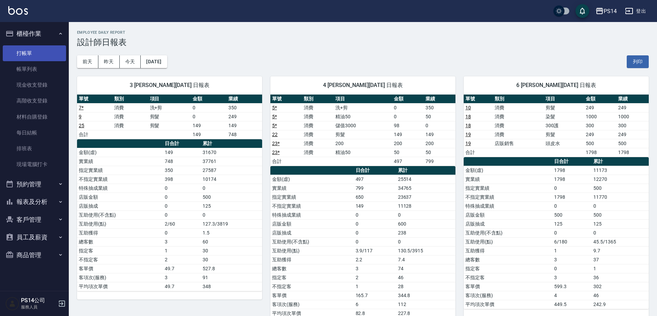
click at [21, 51] on link "打帳單" at bounding box center [34, 53] width 63 height 16
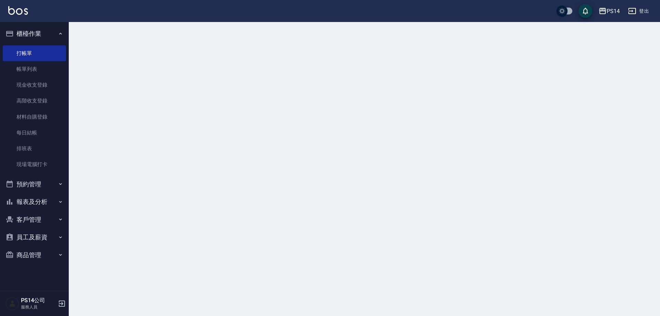
click at [25, 33] on button "櫃檯作業" at bounding box center [34, 34] width 63 height 18
